Goal: Find contact information: Find contact information

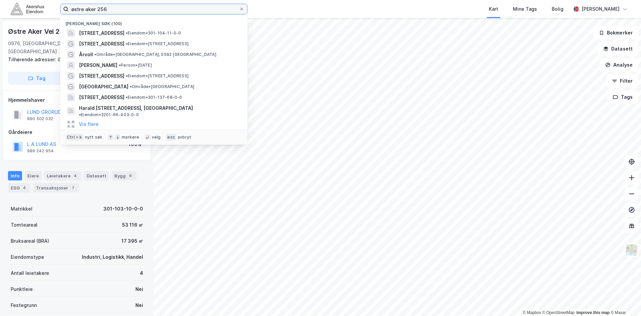
drag, startPoint x: 0, startPoint y: 0, endPoint x: 46, endPoint y: 8, distance: 47.1
click at [46, 8] on div "østre aker 256 Nylige søk (100) [STREET_ADDRESS] • Eiendom • 301-104-11-0-0 [ST…" at bounding box center [320, 9] width 641 height 18
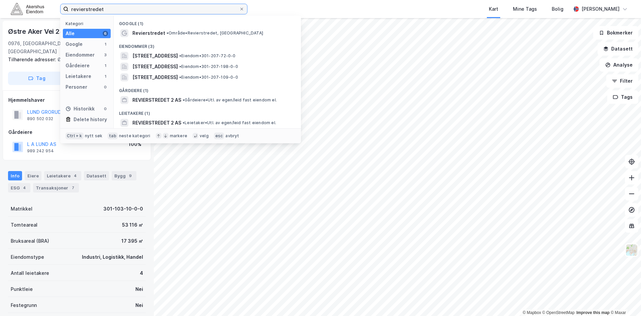
type input "revierstredet"
click at [177, 50] on div "Eiendommer (3)" at bounding box center [207, 44] width 187 height 12
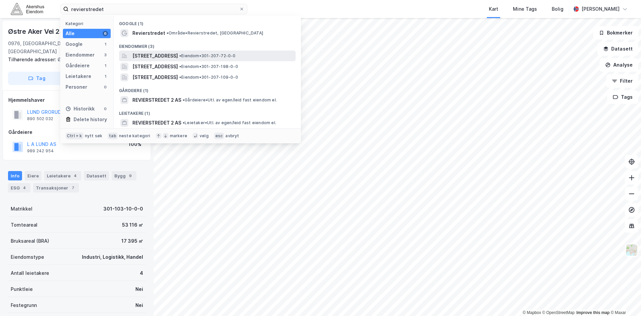
click at [172, 54] on span "[STREET_ADDRESS]" at bounding box center [154, 56] width 45 height 8
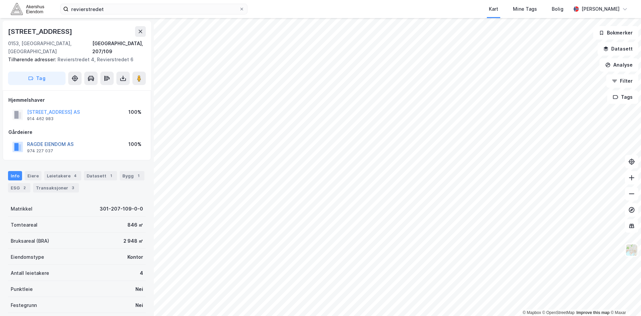
click at [0, 0] on button "RAGDE EIENDOM AS" at bounding box center [0, 0] width 0 height 0
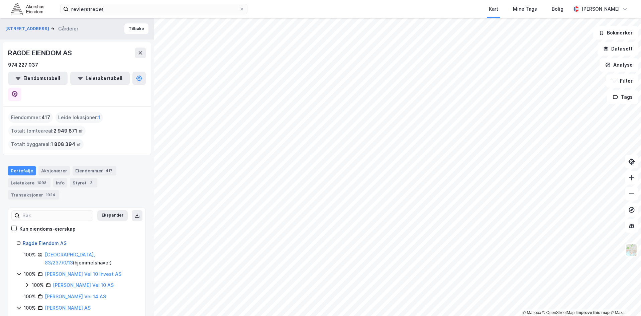
click at [51, 240] on link "Ragde Eiendom AS" at bounding box center [45, 243] width 44 height 6
click at [16, 93] on icon at bounding box center [15, 94] width 2 height 2
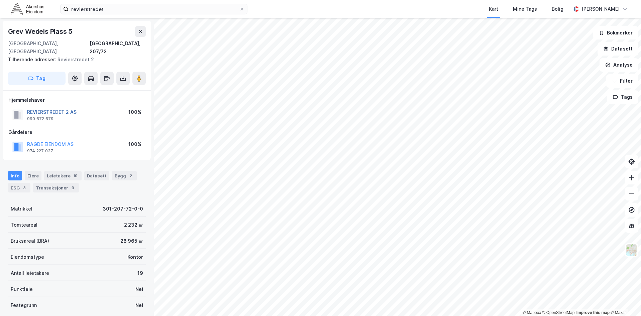
click at [0, 0] on button "REVIERSTREDET 2 AS" at bounding box center [0, 0] width 0 height 0
drag, startPoint x: 52, startPoint y: 109, endPoint x: 26, endPoint y: 111, distance: 26.5
click at [26, 111] on div "[STREET_ADDRESS] AS 914 462 983" at bounding box center [46, 114] width 68 height 13
copy div "914 462 983"
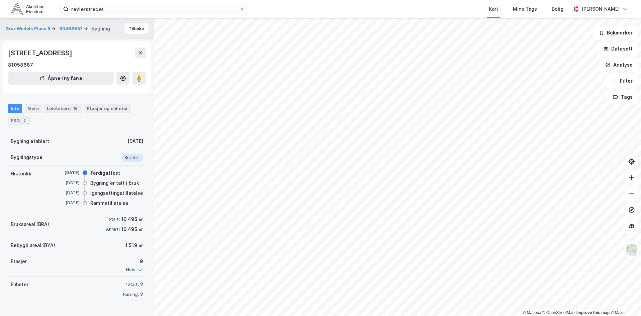
click at [126, 27] on button "Tilbake" at bounding box center [136, 28] width 24 height 11
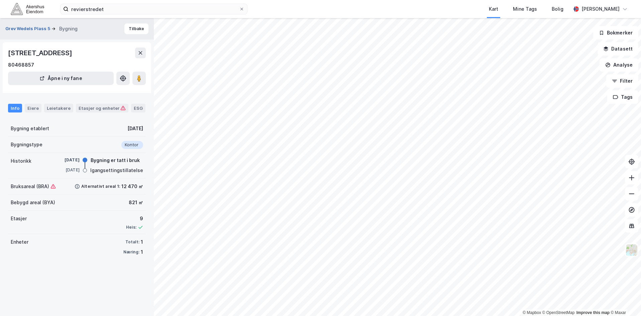
click at [36, 25] on button "Grev Wedels Plass 5" at bounding box center [28, 28] width 46 height 7
